Goal: Task Accomplishment & Management: Use online tool/utility

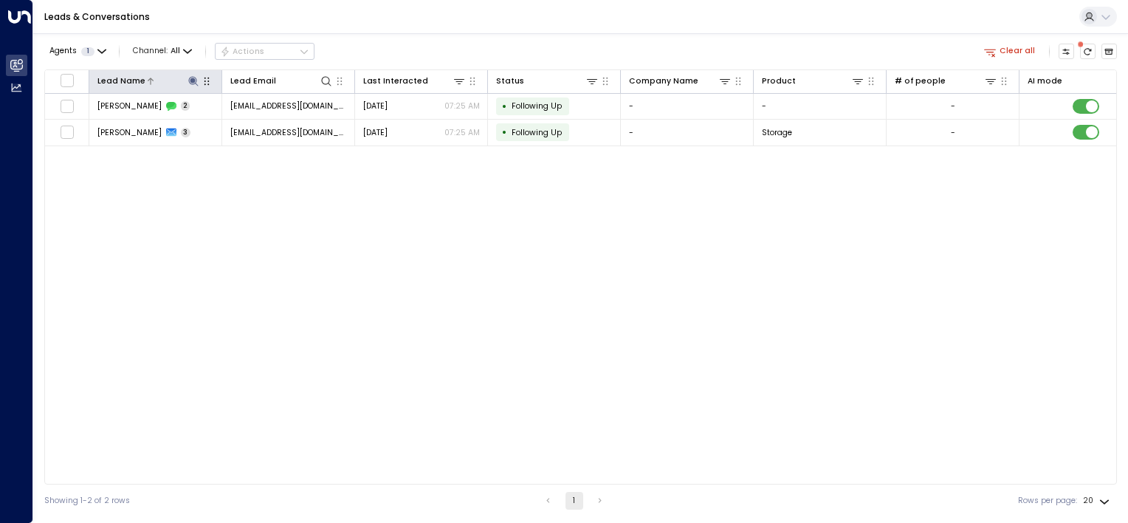
click at [194, 78] on icon at bounding box center [193, 81] width 10 height 10
click at [257, 123] on icon "button" at bounding box center [260, 123] width 10 height 10
click at [230, 126] on input "text" at bounding box center [193, 123] width 153 height 24
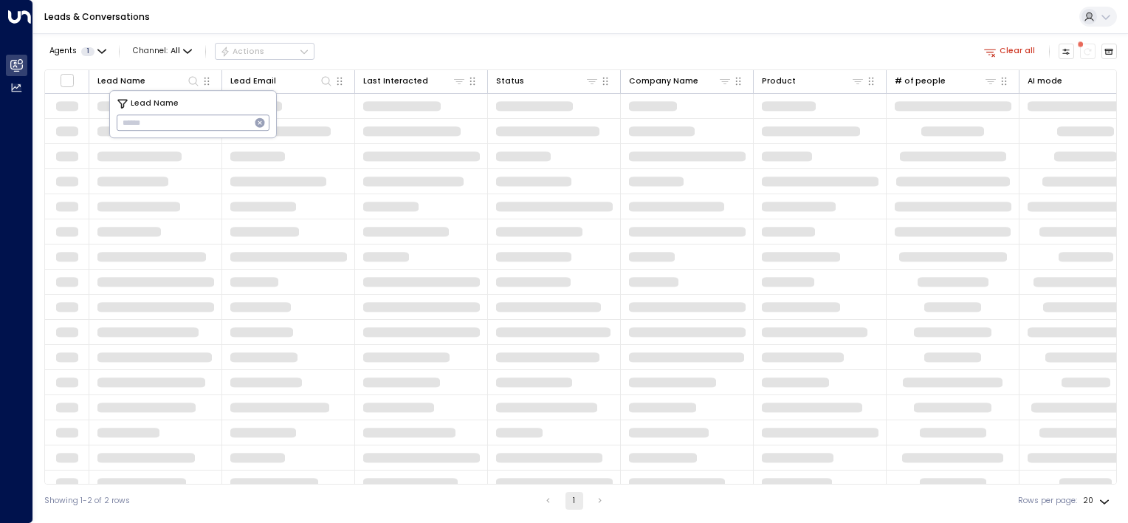
type input "**********"
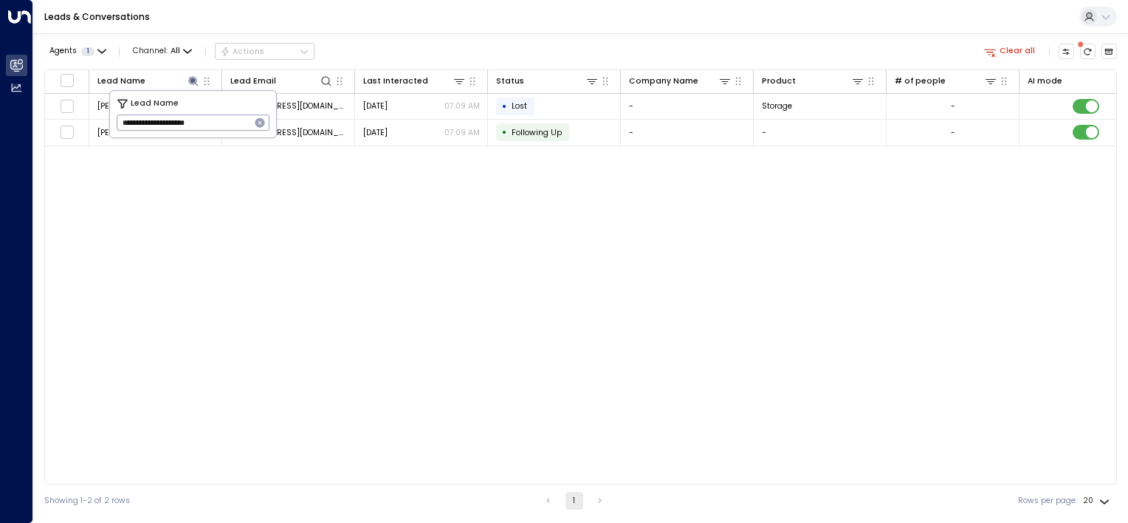
drag, startPoint x: 476, startPoint y: 331, endPoint x: 477, endPoint y: 310, distance: 20.7
click at [478, 330] on div "Lead Name Lead Email Last Interacted Status Company Name Product # of people AI…" at bounding box center [580, 276] width 1073 height 415
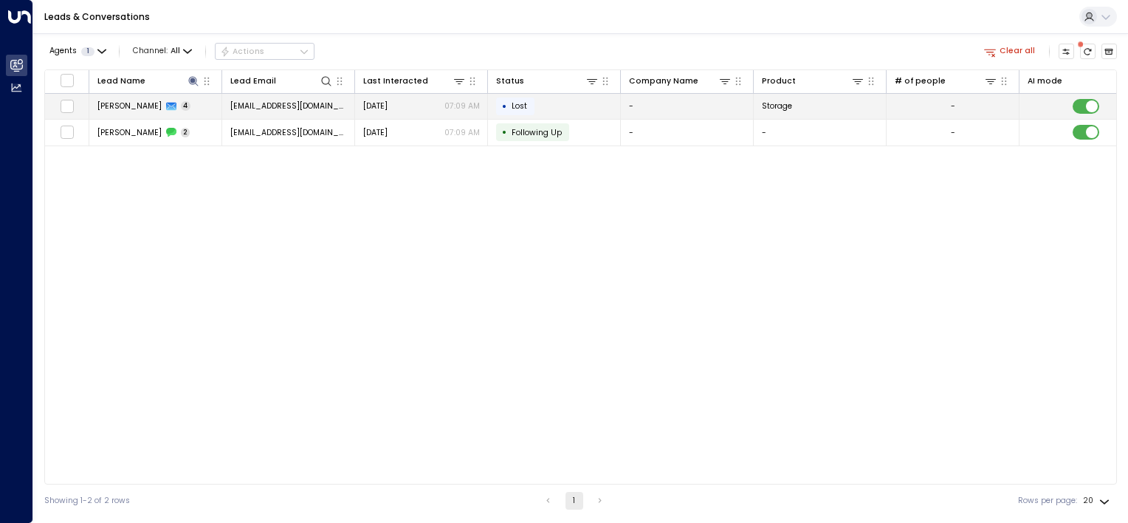
click at [264, 117] on td "[EMAIL_ADDRESS][DOMAIN_NAME]" at bounding box center [288, 107] width 133 height 26
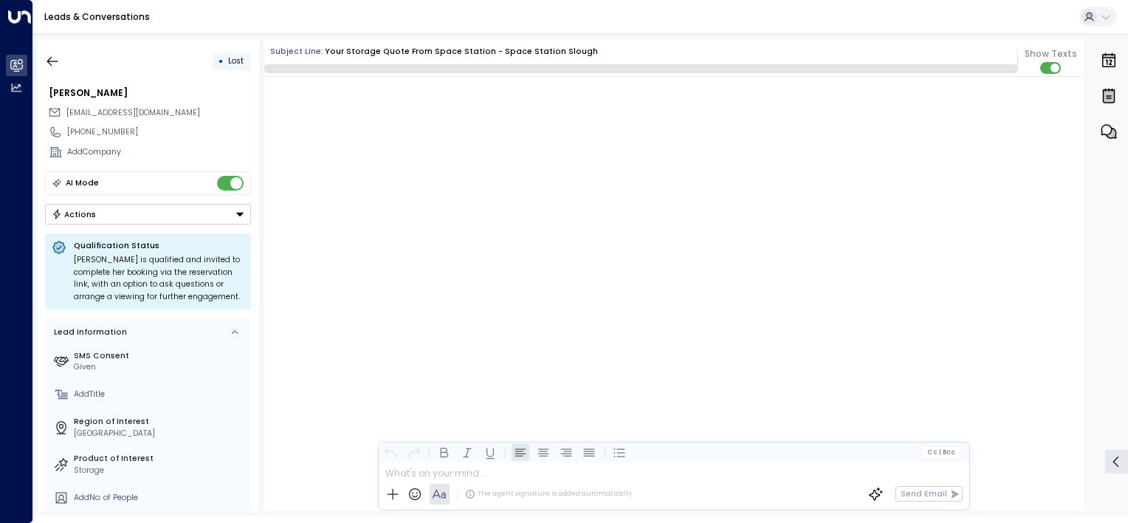
scroll to position [2980, 0]
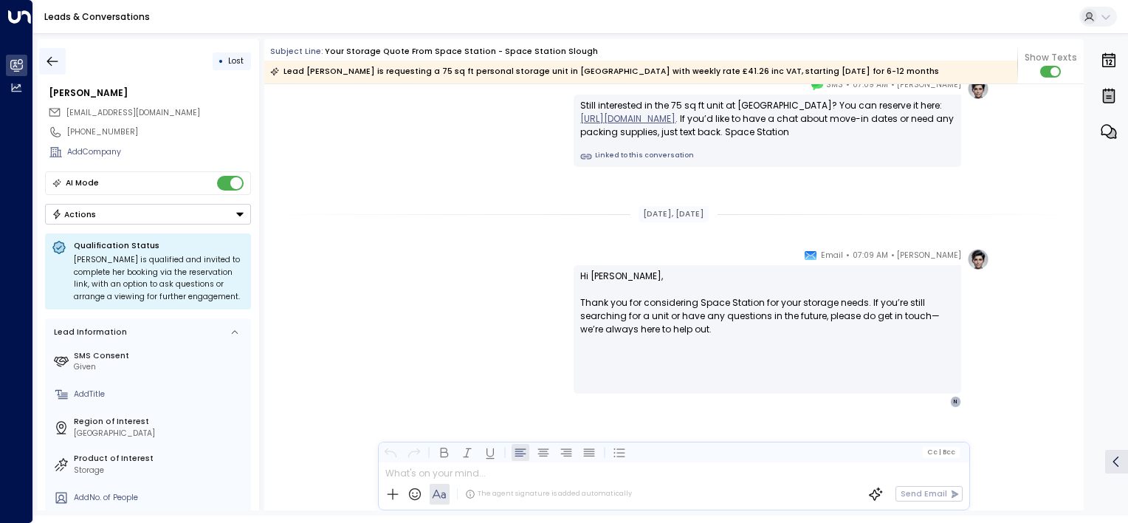
click at [53, 64] on icon "button" at bounding box center [52, 61] width 15 height 15
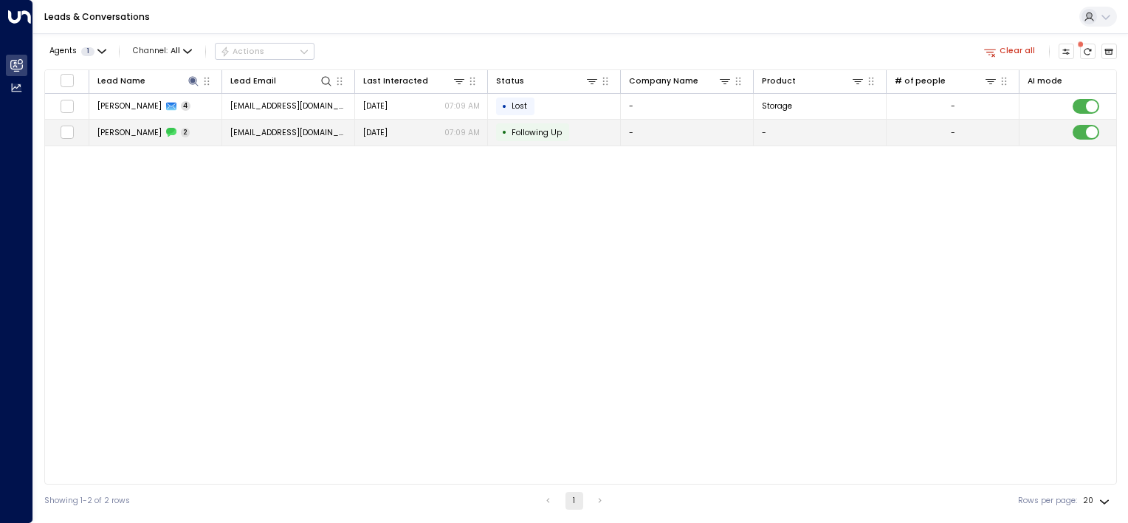
click at [186, 134] on div "[PERSON_NAME] 2" at bounding box center [143, 132] width 93 height 11
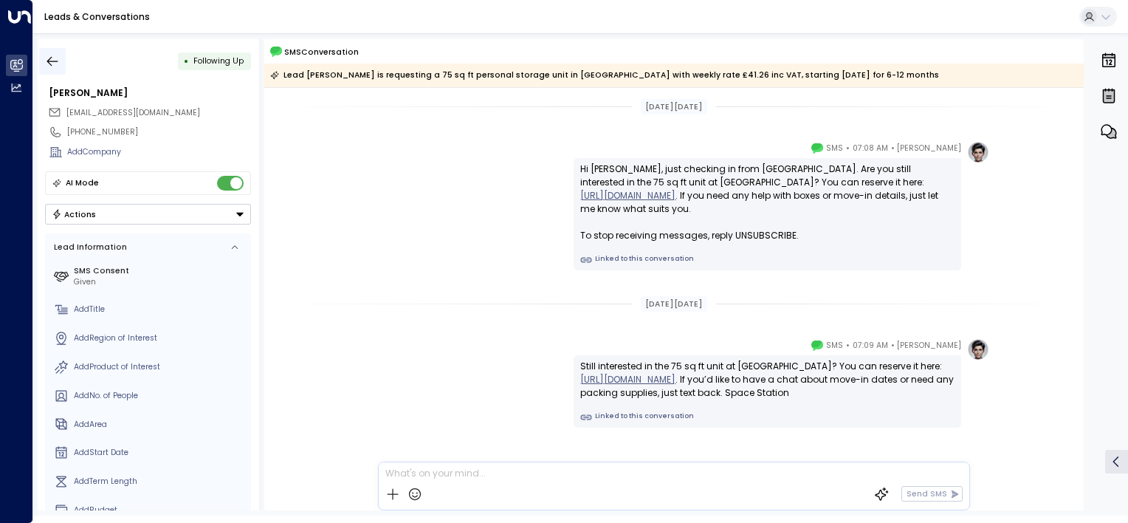
click at [52, 62] on icon "button" at bounding box center [52, 61] width 15 height 15
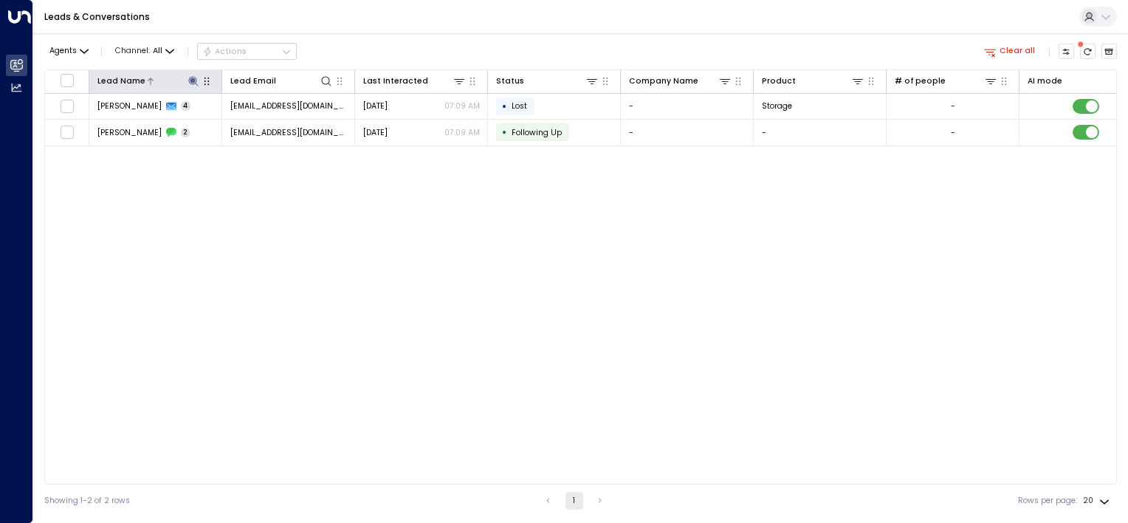
click at [192, 83] on icon at bounding box center [193, 81] width 10 height 10
click at [258, 124] on icon "button" at bounding box center [260, 123] width 12 height 12
click at [203, 126] on input "text" at bounding box center [193, 123] width 153 height 24
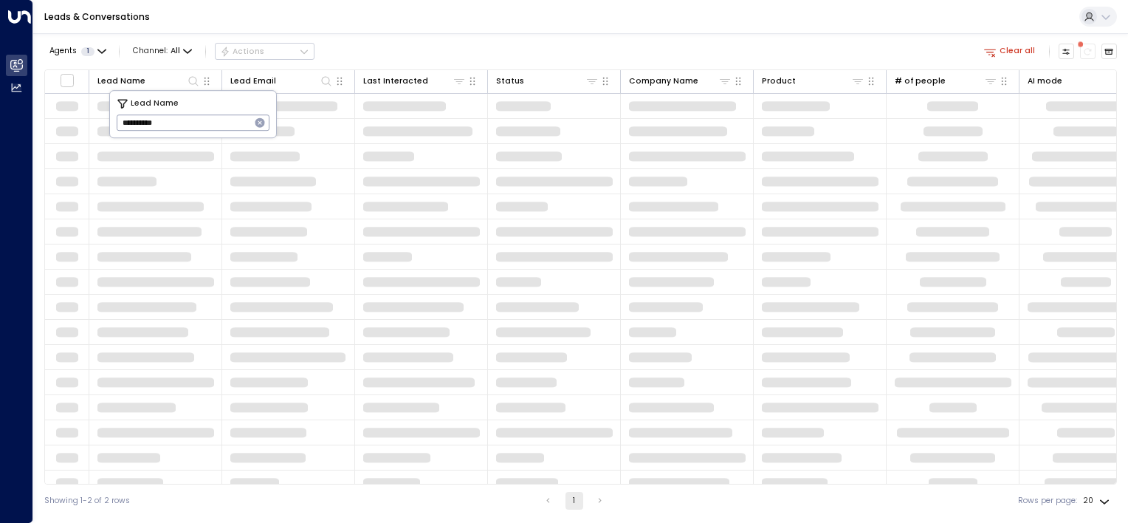
type input "**********"
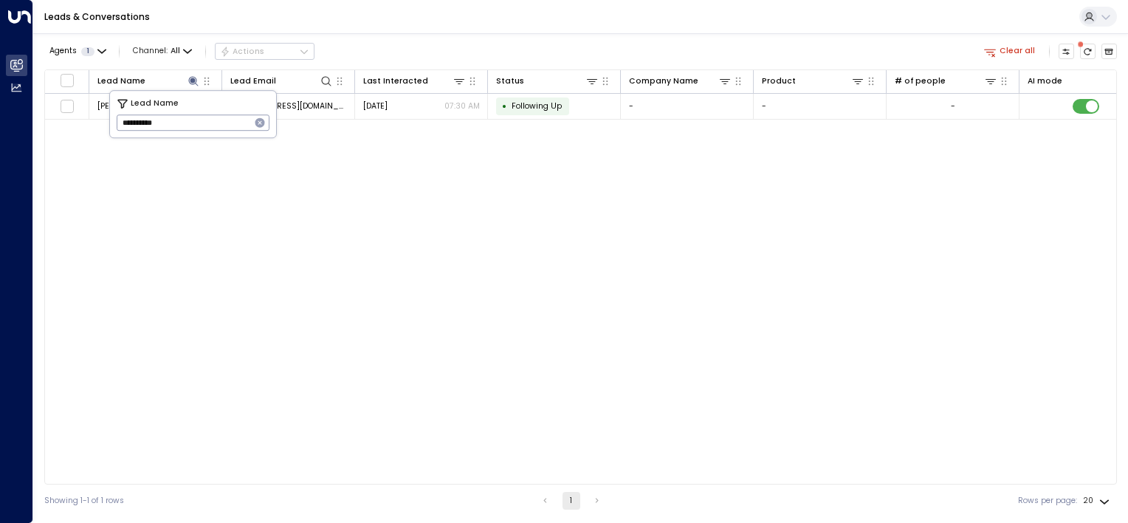
drag, startPoint x: 543, startPoint y: 334, endPoint x: 415, endPoint y: 250, distance: 152.5
click at [543, 332] on div "Lead Name Lead Email Last Interacted Status Company Name Product # of people AI…" at bounding box center [580, 276] width 1073 height 415
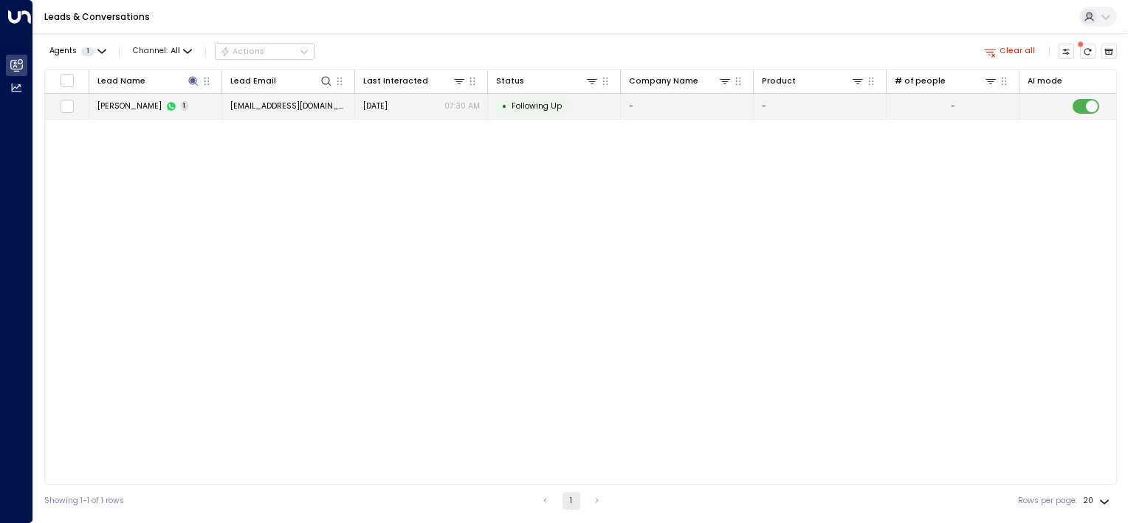
click at [280, 103] on span "[EMAIL_ADDRESS][DOMAIN_NAME]" at bounding box center [288, 105] width 117 height 11
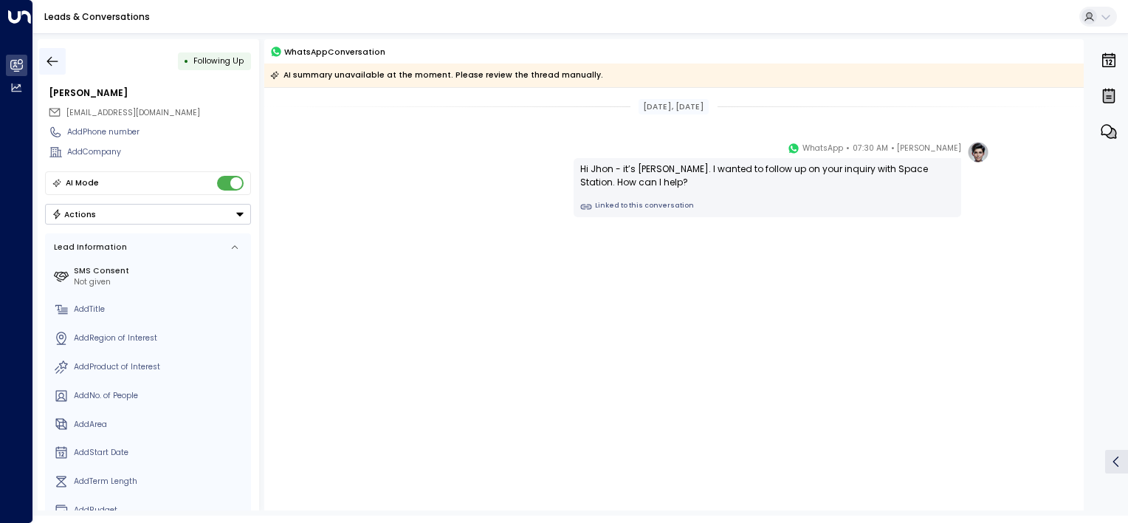
click at [53, 60] on icon "button" at bounding box center [52, 61] width 15 height 15
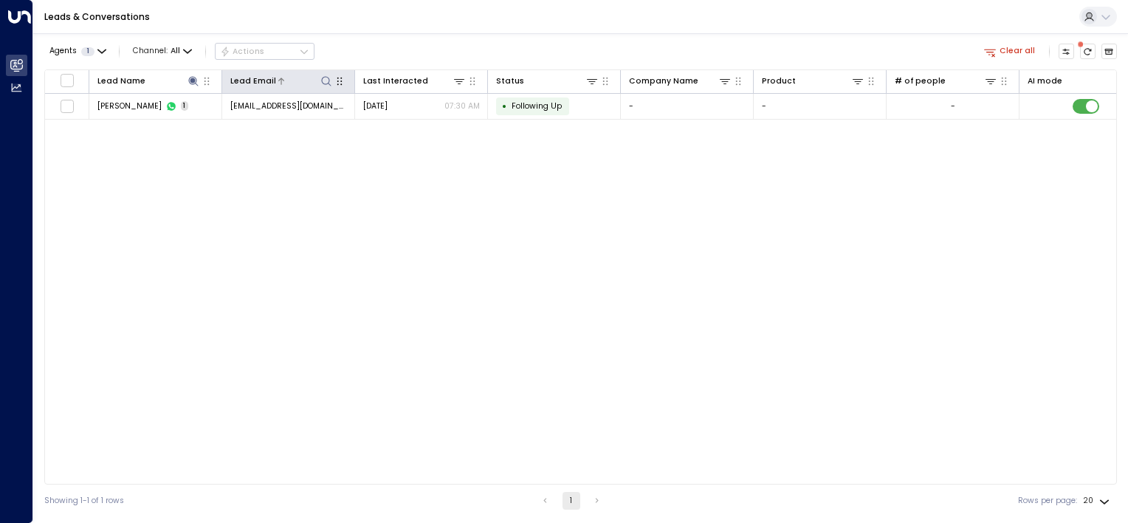
click at [329, 82] on icon at bounding box center [326, 81] width 12 height 12
click at [323, 121] on input "text" at bounding box center [326, 123] width 153 height 24
click at [323, 121] on input "**********" at bounding box center [317, 123] width 134 height 24
type input "**********"
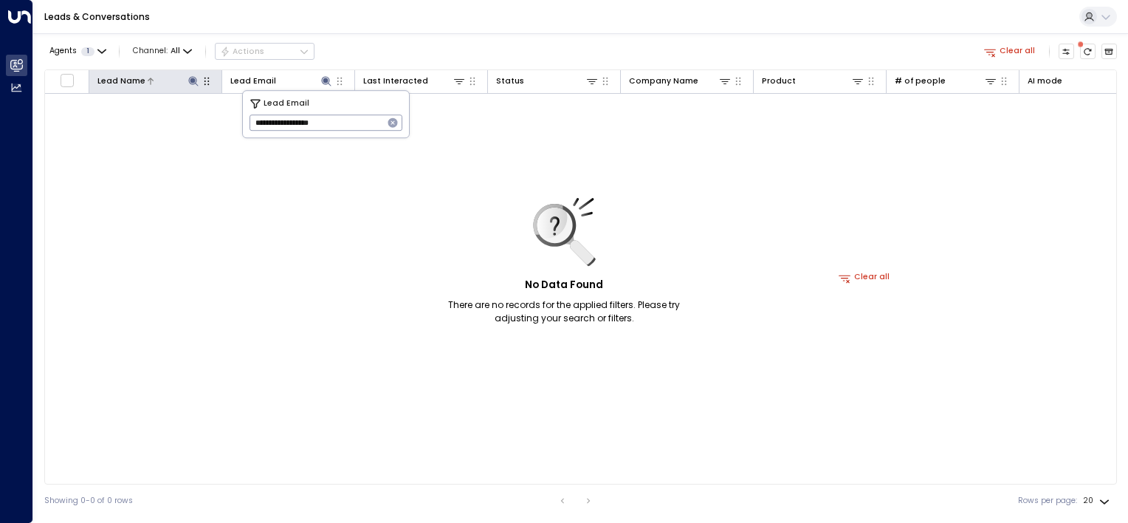
click at [198, 83] on icon at bounding box center [194, 81] width 12 height 12
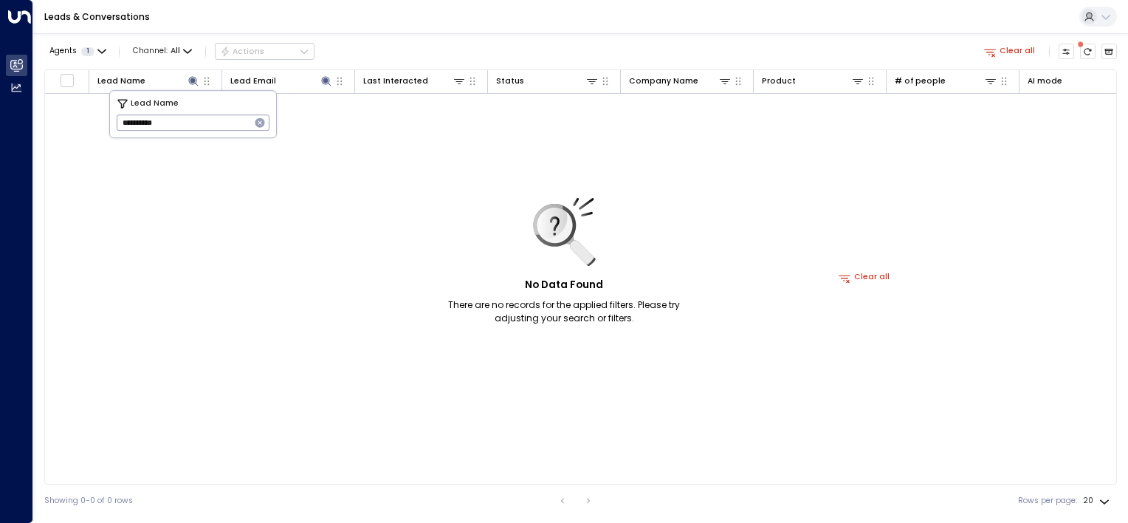
click at [255, 125] on icon "button" at bounding box center [260, 123] width 10 height 10
click at [309, 88] on div "Lead Email" at bounding box center [288, 81] width 117 height 15
click at [325, 80] on icon at bounding box center [326, 81] width 10 height 10
click at [371, 126] on input "**********" at bounding box center [317, 123] width 134 height 24
click at [396, 121] on icon "button" at bounding box center [393, 123] width 10 height 10
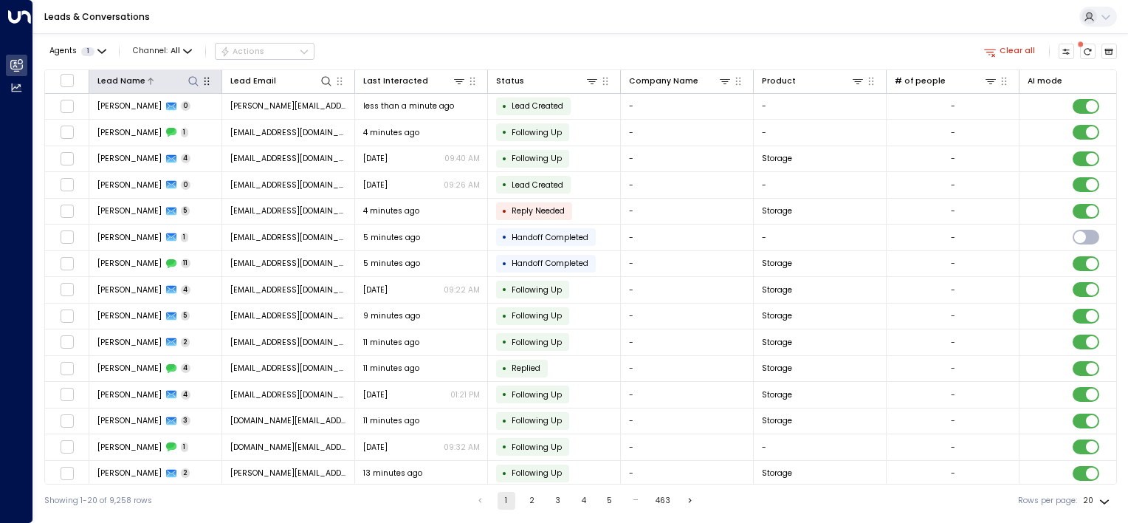
click at [193, 81] on icon at bounding box center [194, 81] width 12 height 12
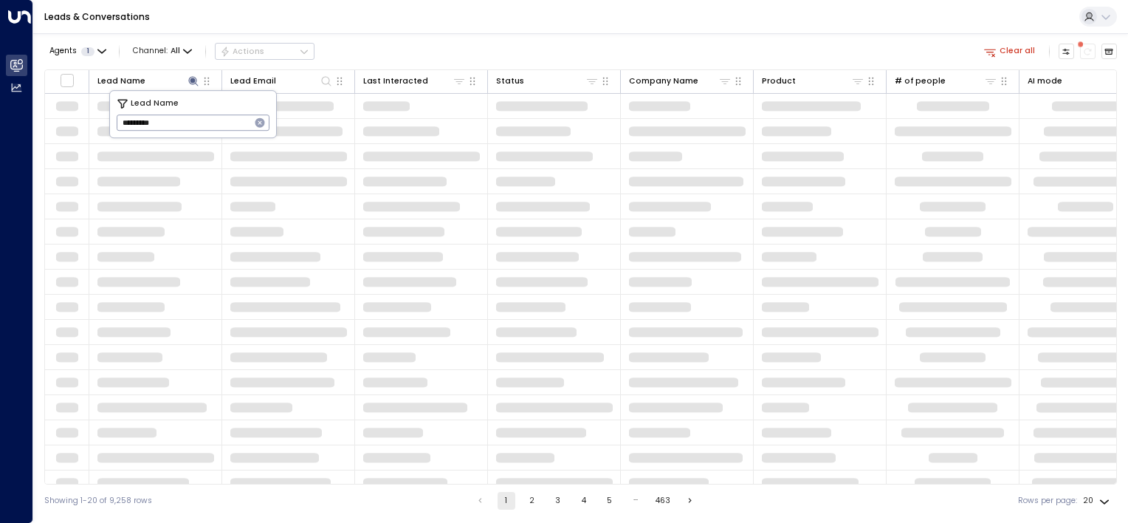
type input "********"
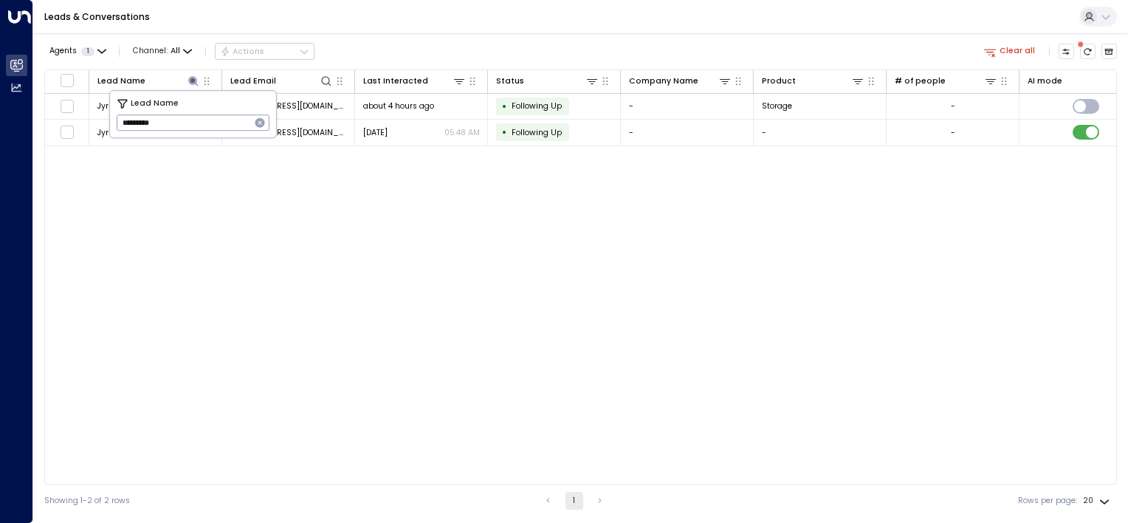
click at [378, 268] on div "Lead Name Lead Email Last Interacted Status Company Name Product # of people AI…" at bounding box center [580, 276] width 1073 height 415
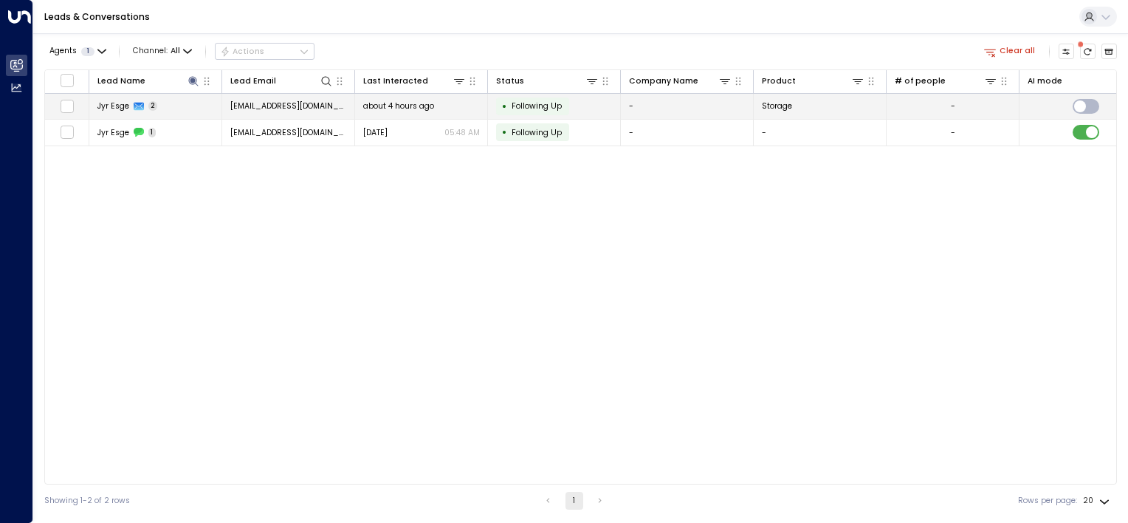
click at [251, 111] on td "[EMAIL_ADDRESS][DOMAIN_NAME]" at bounding box center [288, 107] width 133 height 26
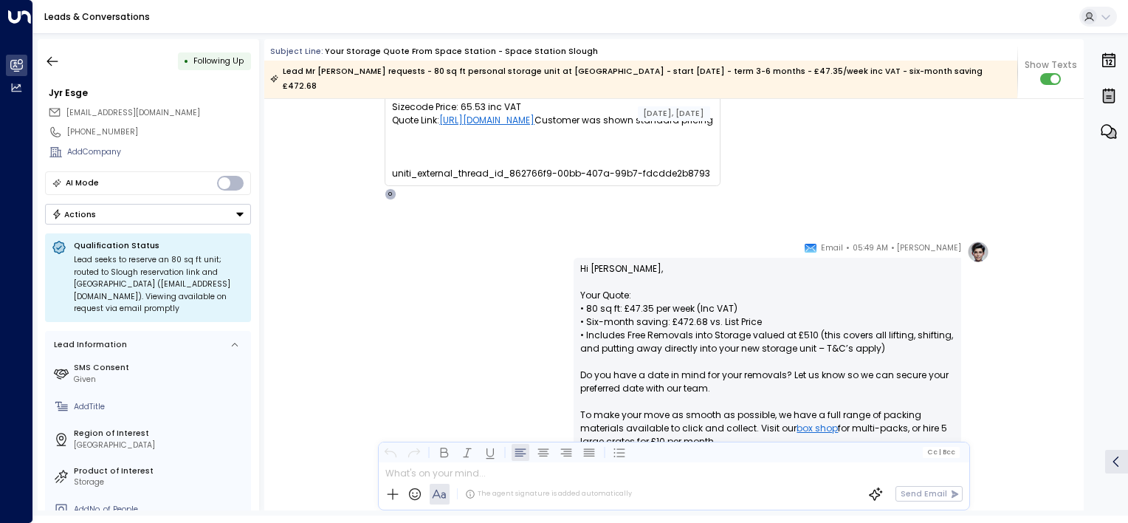
scroll to position [154, 0]
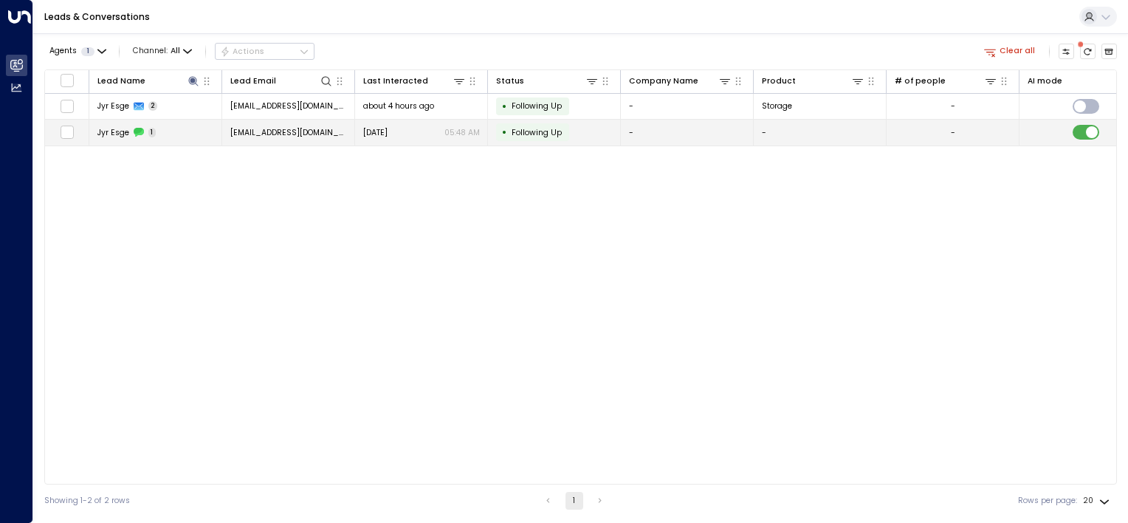
click at [152, 134] on span "1" at bounding box center [152, 133] width 8 height 10
